Goal: Information Seeking & Learning: Learn about a topic

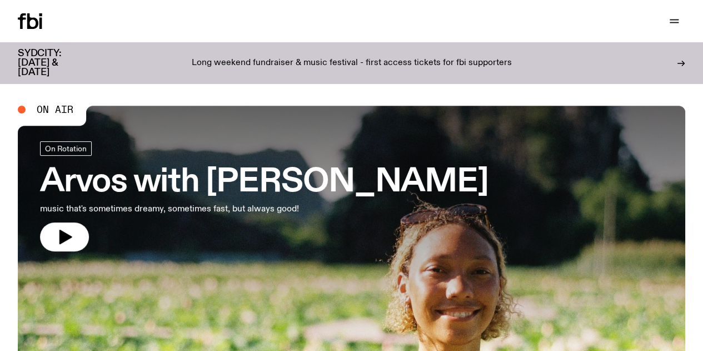
click at [0, 0] on icon "button" at bounding box center [0, 0] width 0 height 0
click at [421, 22] on div "Support Us" at bounding box center [521, 21] width 330 height 16
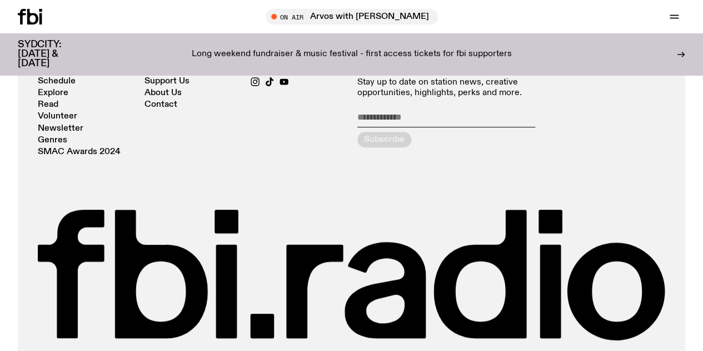
scroll to position [2291, 0]
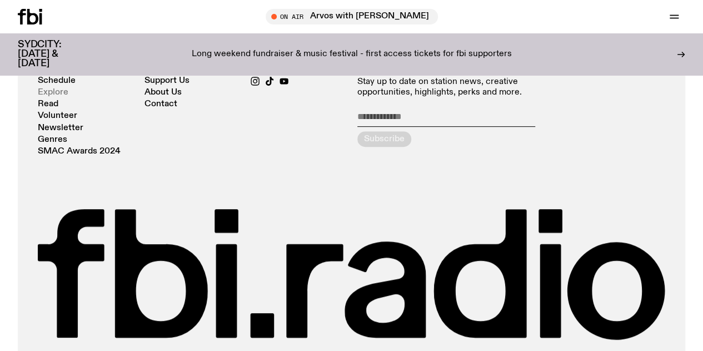
click at [56, 97] on link "Explore" at bounding box center [53, 92] width 31 height 8
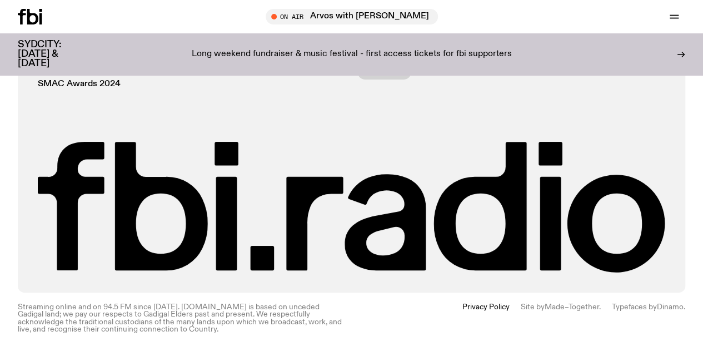
scroll to position [2121, 0]
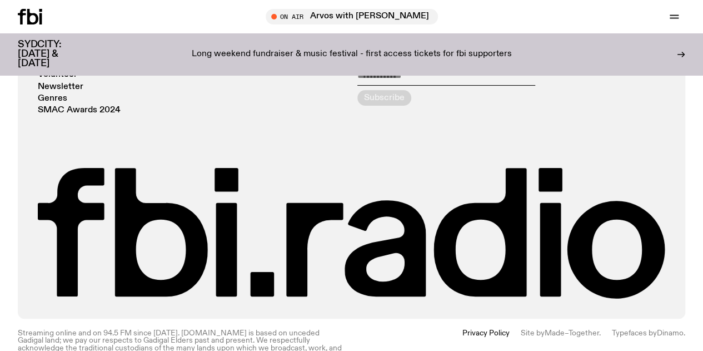
click at [45, 67] on link "Read" at bounding box center [48, 63] width 21 height 8
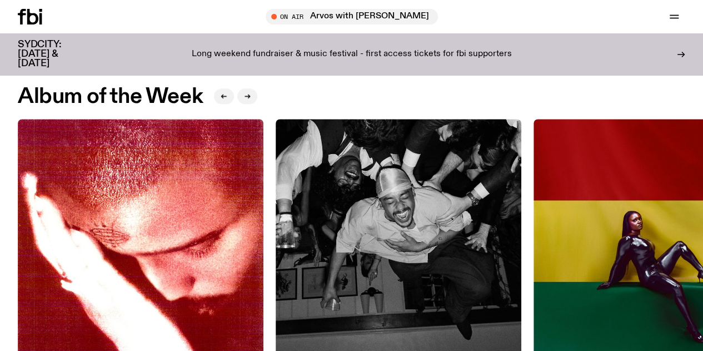
scroll to position [448, 0]
click at [247, 100] on icon "button" at bounding box center [247, 96] width 7 height 7
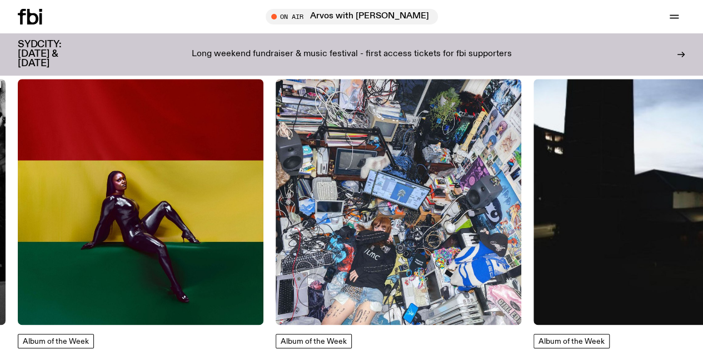
scroll to position [493, 0]
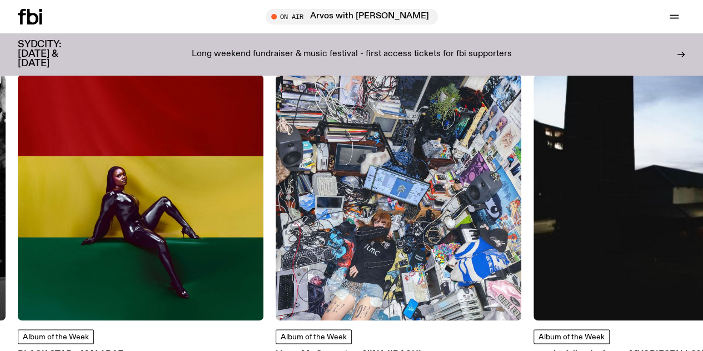
click at [247, 52] on icon "button" at bounding box center [247, 52] width 5 height 0
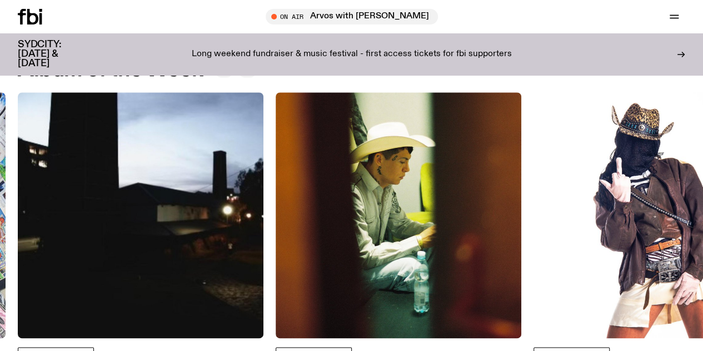
scroll to position [474, 0]
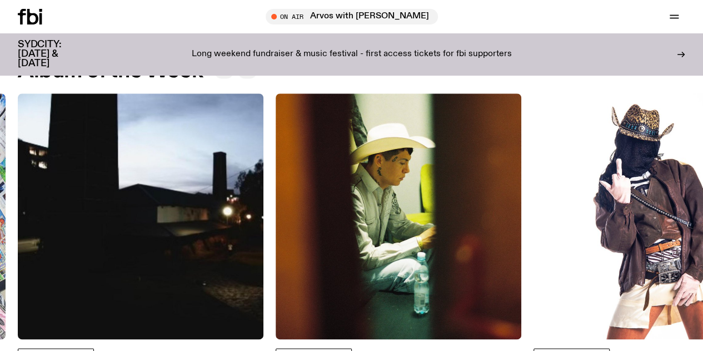
click at [247, 78] on button "button" at bounding box center [247, 71] width 20 height 16
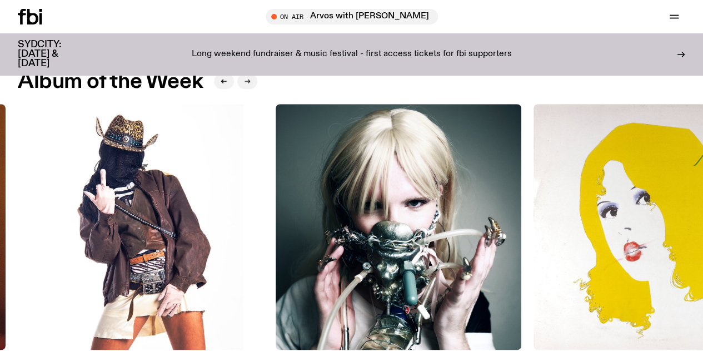
scroll to position [463, 0]
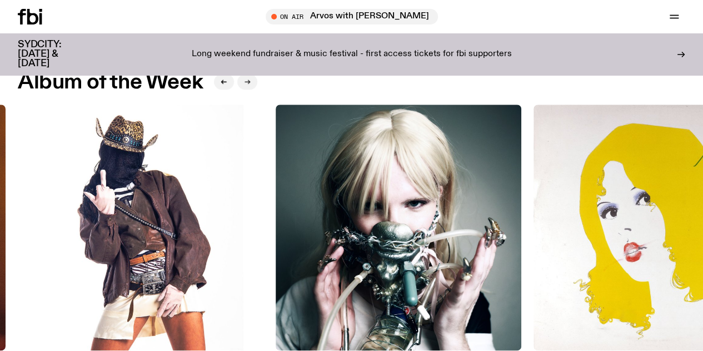
click at [246, 82] on icon "button" at bounding box center [247, 82] width 5 height 0
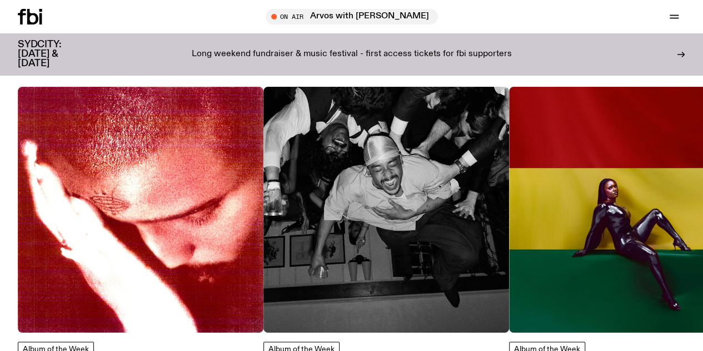
scroll to position [470, 0]
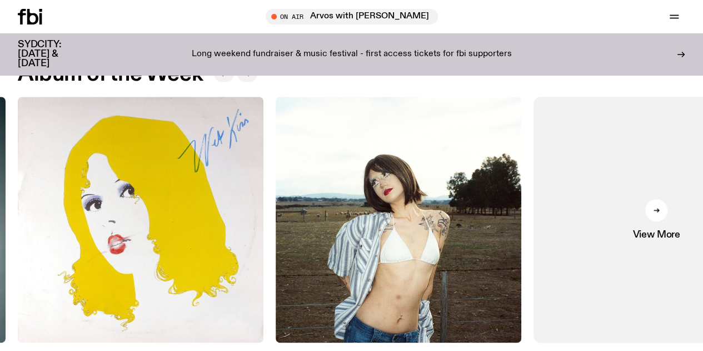
click at [250, 82] on button "button" at bounding box center [247, 74] width 20 height 16
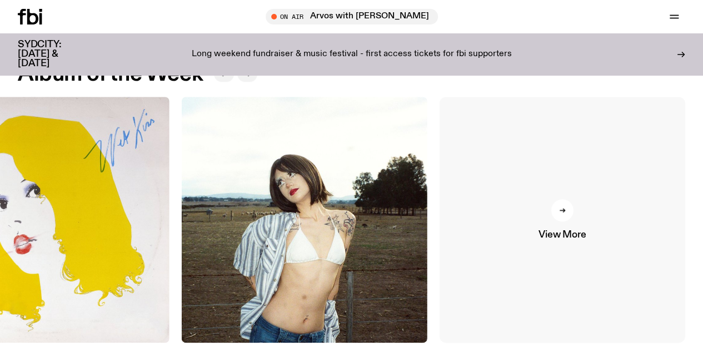
click at [577, 231] on link "View More" at bounding box center [563, 220] width 246 height 246
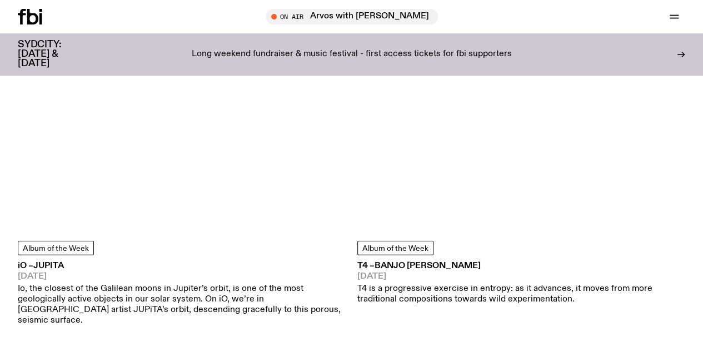
scroll to position [5508, 0]
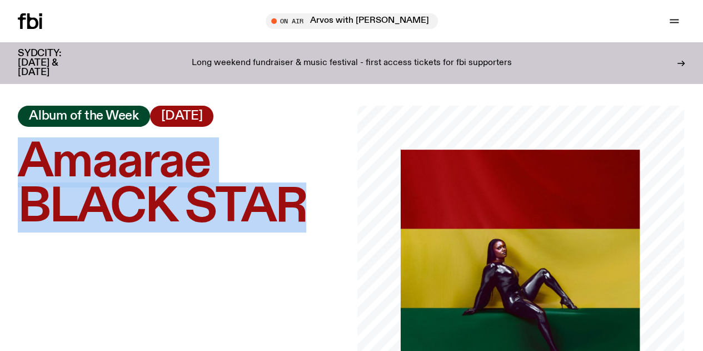
drag, startPoint x: 21, startPoint y: 155, endPoint x: 348, endPoint y: 217, distance: 332.3
click at [348, 217] on div "Amaarae – BLACK STAR Album of the Week 16.08.25" at bounding box center [351, 270] width 703 height 329
copy h1 "Amaarae – BLACK STAR"
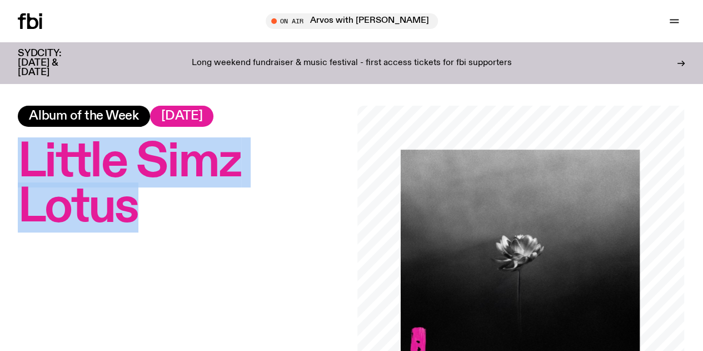
drag, startPoint x: 152, startPoint y: 226, endPoint x: 29, endPoint y: 171, distance: 135.2
click at [29, 171] on h1 "Little Simz – Lotus" at bounding box center [182, 185] width 329 height 90
copy h1 "Little Simz – Lotus"
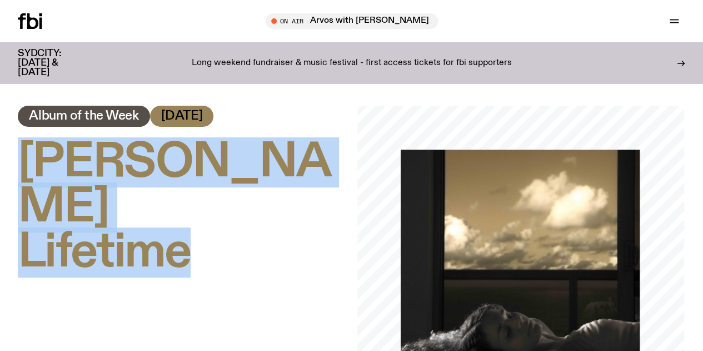
drag, startPoint x: 215, startPoint y: 264, endPoint x: 32, endPoint y: 157, distance: 212.1
click at [32, 157] on h1 "Erika de Casier – Lifetime" at bounding box center [182, 207] width 329 height 135
copy h1 "Erika de Casier – Lifetime"
